Goal: Information Seeking & Learning: Learn about a topic

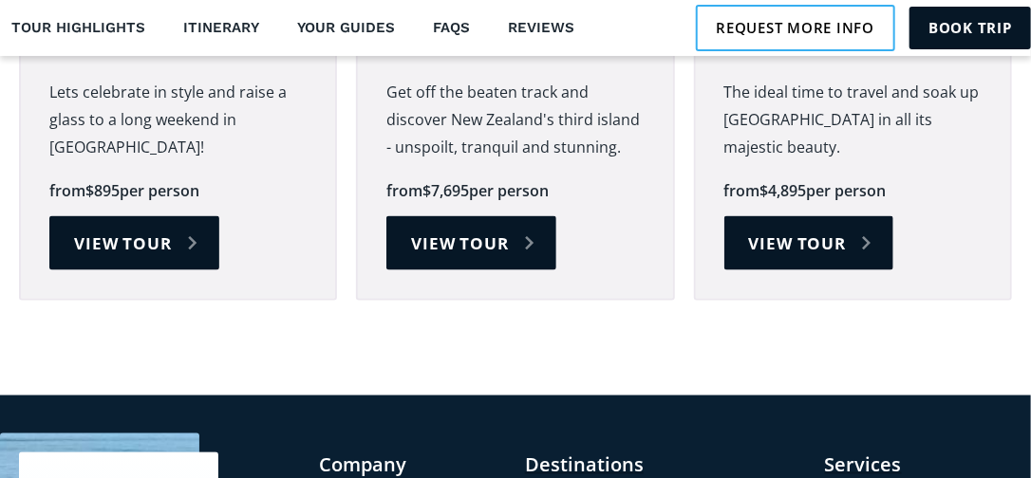
scroll to position [5855, 0]
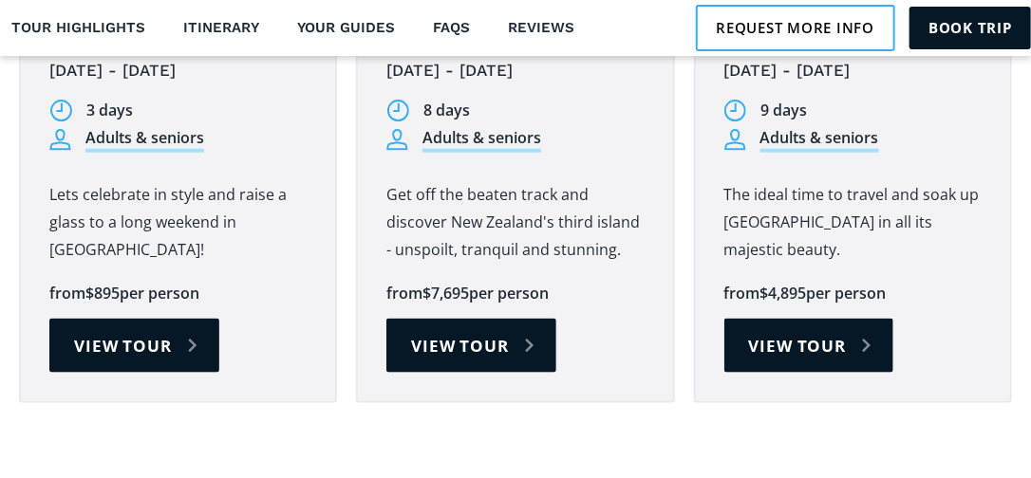
click at [732, 181] on p "The ideal time to travel and soak up [GEOGRAPHIC_DATA] in all its majestic beau…" at bounding box center [852, 222] width 257 height 83
click at [940, 267] on div "Gems of The Deep South 19th - 27th November 2025 9 days Adults & seniors 9 days…" at bounding box center [853, 199] width 314 height 404
click at [793, 319] on link "View tour" at bounding box center [809, 346] width 170 height 54
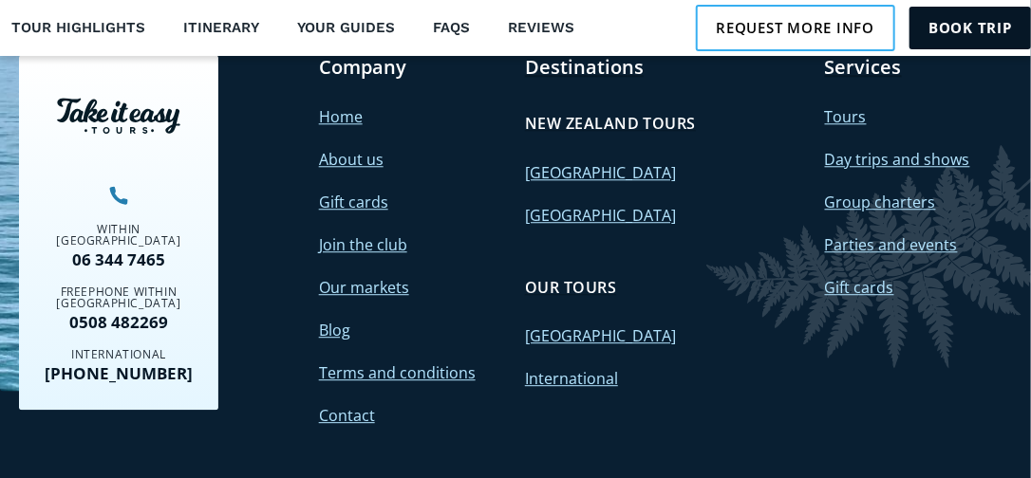
scroll to position [6911, 0]
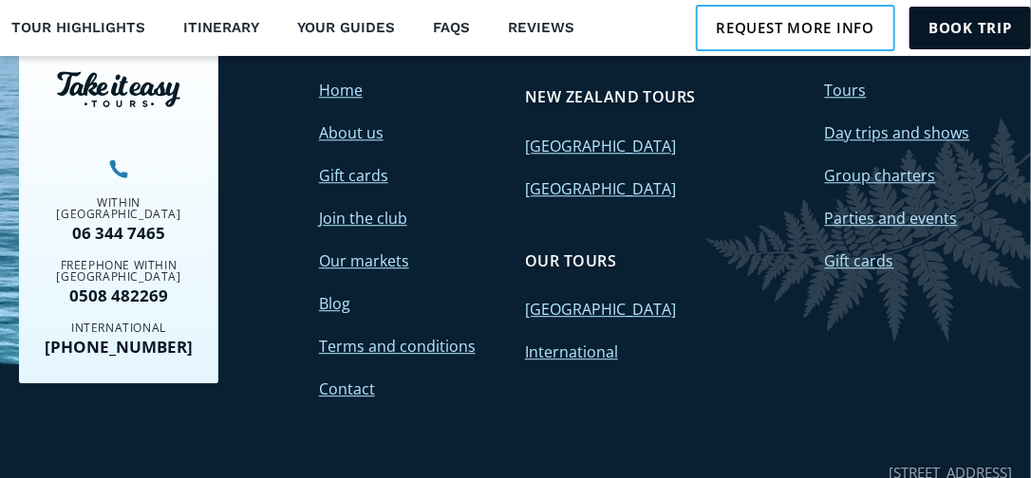
click at [4, 135] on div "Footer" at bounding box center [99, 186] width 199 height 355
